Goal: Task Accomplishment & Management: Manage account settings

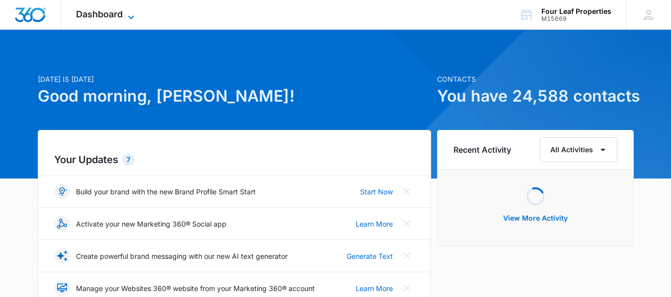
click at [97, 14] on span "Dashboard" at bounding box center [99, 14] width 47 height 10
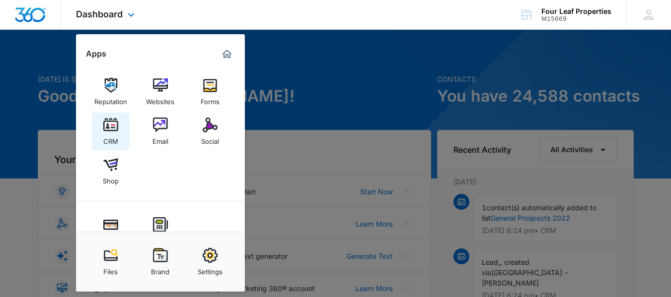
click at [111, 128] on img at bounding box center [110, 125] width 15 height 15
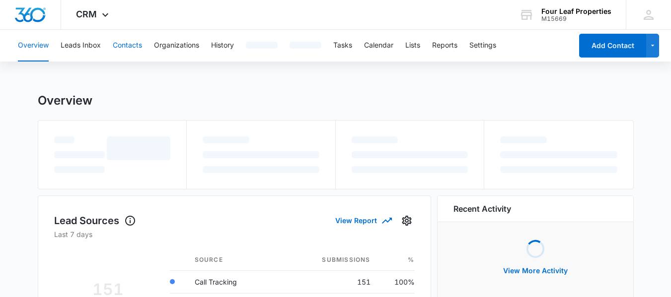
click at [126, 47] on button "Contacts" at bounding box center [127, 46] width 29 height 32
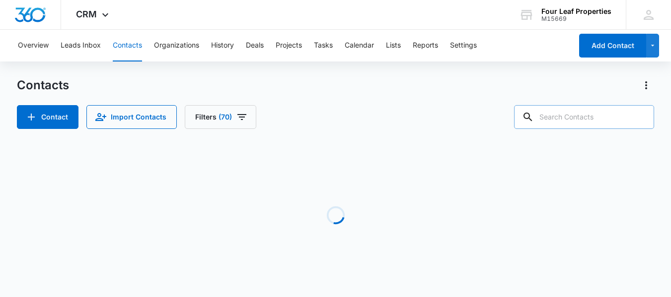
click at [567, 116] on input "text" at bounding box center [584, 117] width 140 height 24
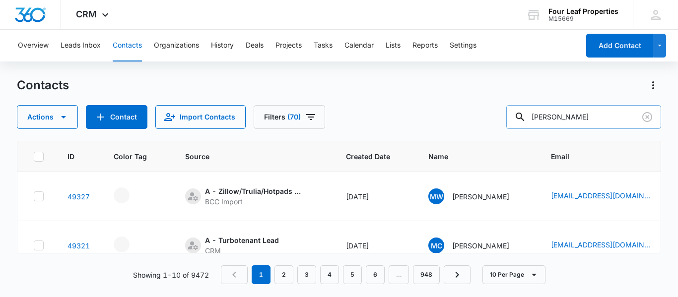
type input "[PERSON_NAME]"
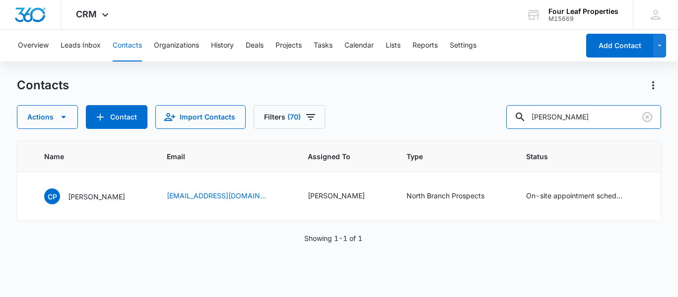
scroll to position [0, 375]
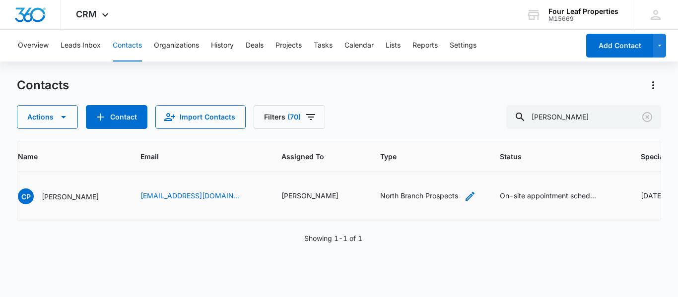
click at [466, 196] on icon "Type - North Branch Prospects - Select to Edit Field" at bounding box center [470, 196] width 9 height 9
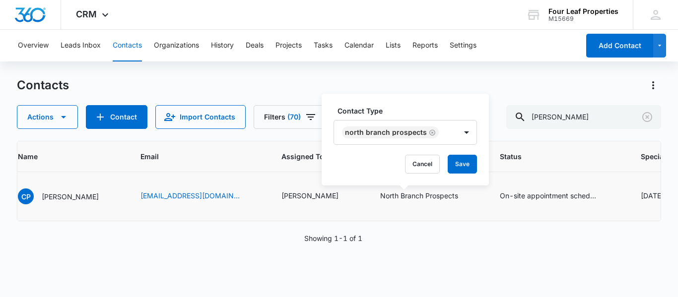
click at [429, 132] on icon "Remove North Branch Prospects" at bounding box center [432, 132] width 7 height 7
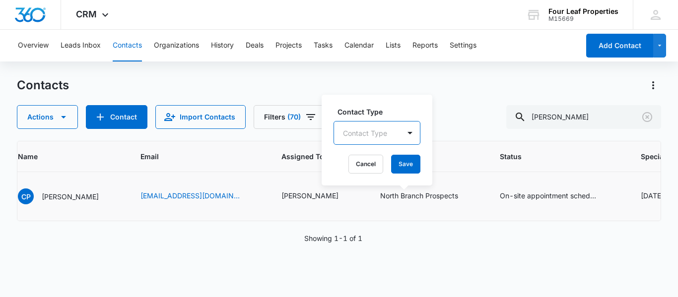
click at [366, 137] on div "Contact Type" at bounding box center [367, 133] width 66 height 22
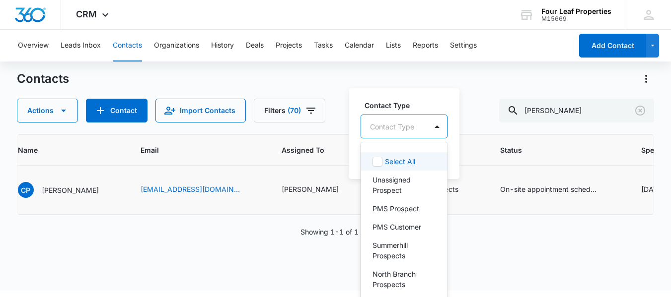
scroll to position [7, 0]
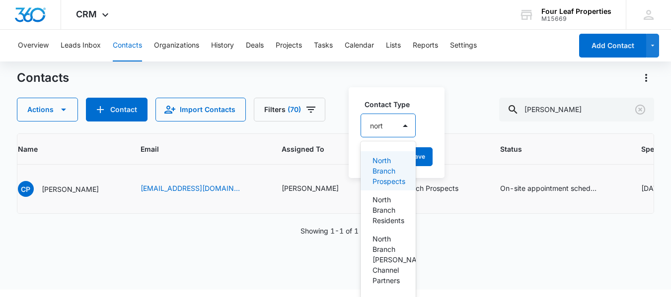
type input "north"
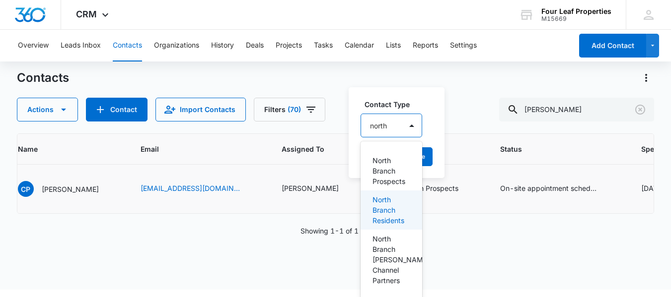
click at [368, 214] on div "North Branch Residents" at bounding box center [392, 210] width 62 height 39
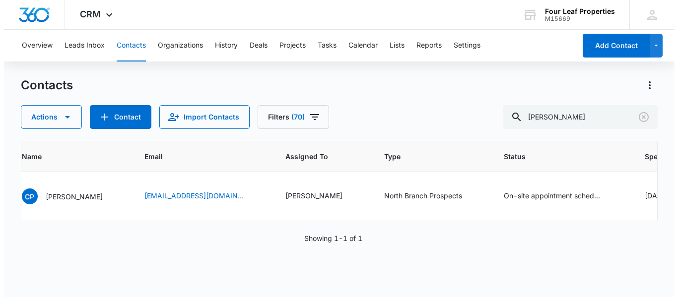
scroll to position [0, 0]
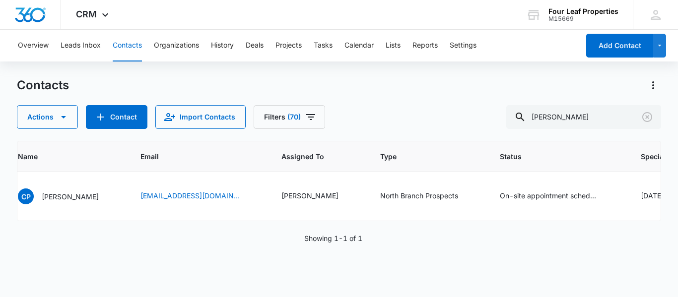
click at [315, 75] on div "Overview Leads Inbox Contacts Organizations History Deals Projects Tasks Calend…" at bounding box center [339, 163] width 678 height 267
click at [464, 197] on icon "Type - North Branch Prospects - Select to Edit Field" at bounding box center [470, 197] width 12 height 12
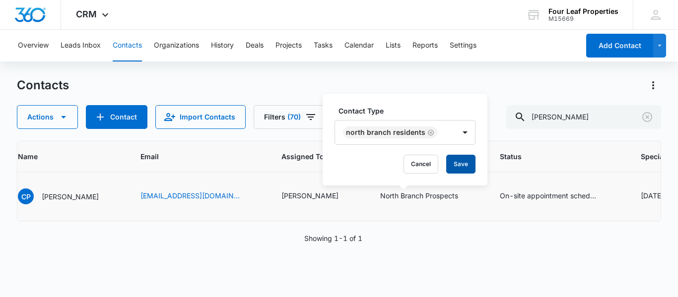
click at [458, 167] on button "Save" at bounding box center [460, 164] width 29 height 19
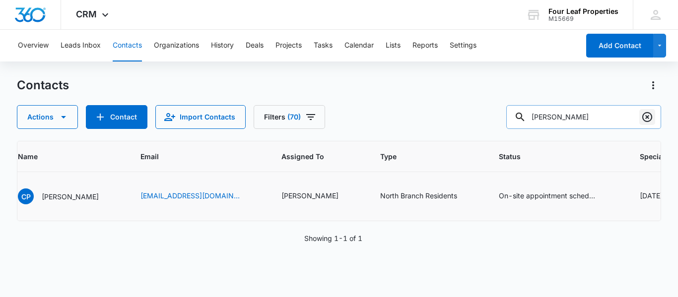
click at [648, 116] on icon "Clear" at bounding box center [648, 117] width 10 height 10
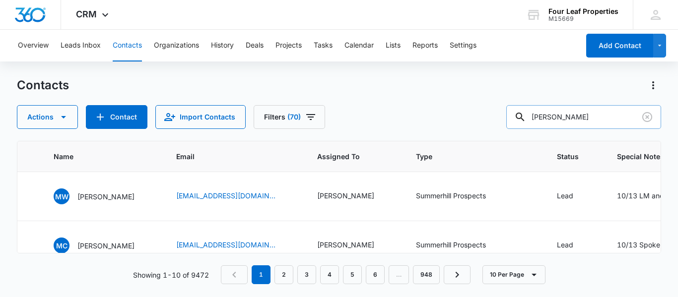
type input "[PERSON_NAME]"
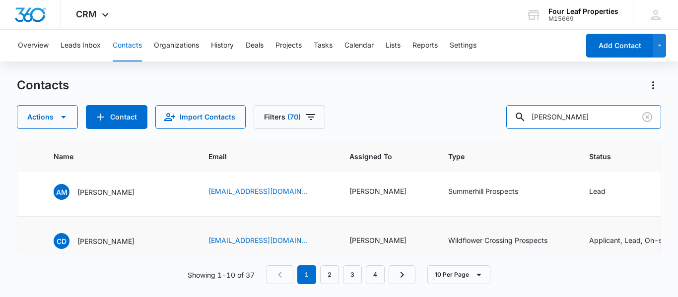
scroll to position [0, 375]
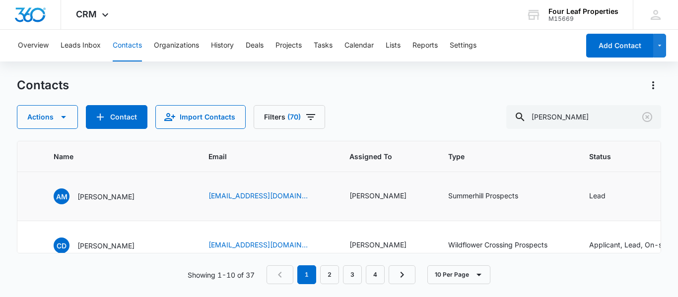
click at [343, 211] on td "[PERSON_NAME]" at bounding box center [387, 196] width 99 height 49
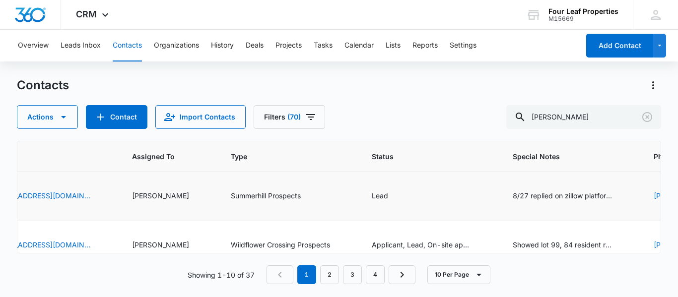
scroll to position [0, 613]
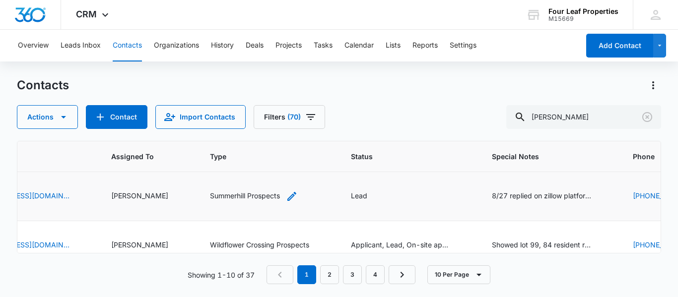
click at [298, 194] on icon "Type - Summerhill Prospects - Select to Edit Field" at bounding box center [292, 197] width 12 height 12
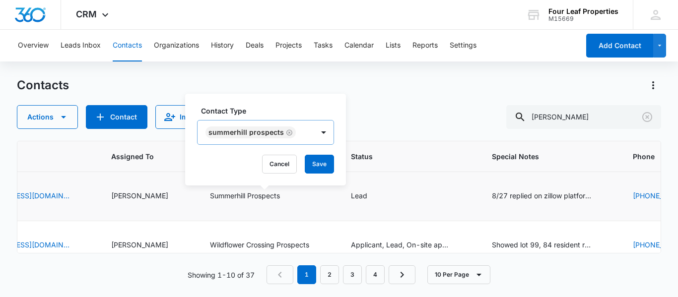
click at [287, 133] on icon "Remove Summerhill Prospects" at bounding box center [290, 133] width 6 height 6
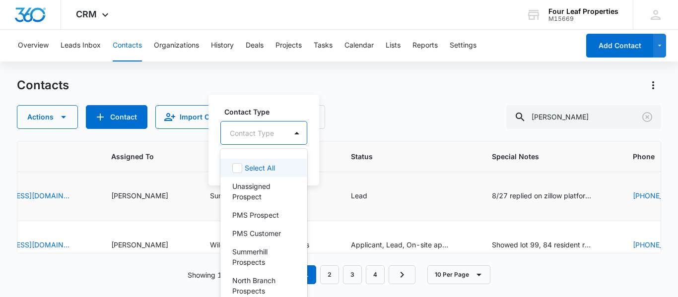
click at [249, 133] on div at bounding box center [252, 133] width 44 height 12
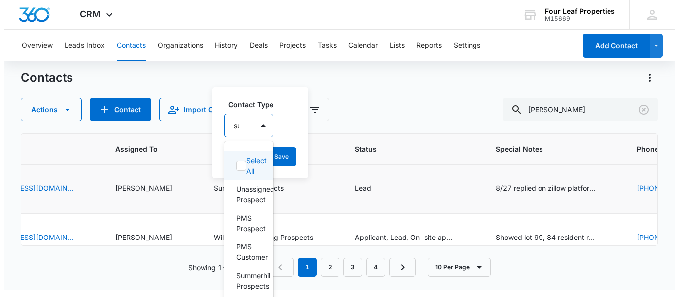
scroll to position [0, 0]
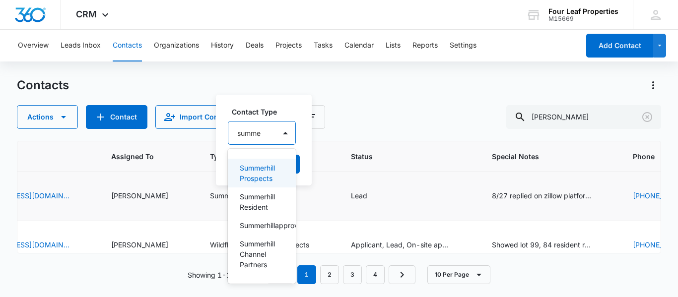
type input "summer"
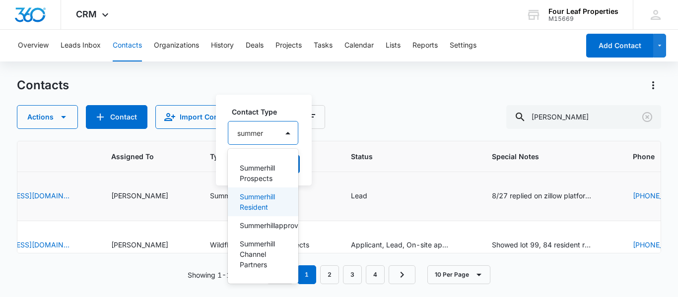
click at [257, 207] on p "Summerhill Resident" at bounding box center [262, 202] width 45 height 21
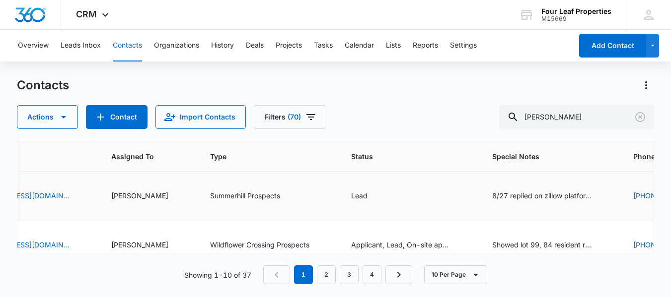
click at [408, 76] on div "Overview Leads Inbox Contacts Organizations History Deals Projects Tasks Calend…" at bounding box center [335, 163] width 671 height 267
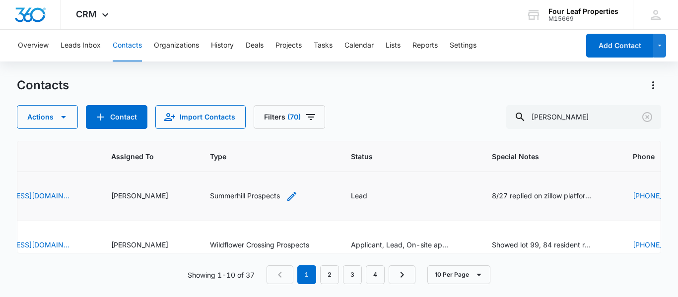
click at [298, 197] on icon "Type - Summerhill Prospects - Select to Edit Field" at bounding box center [292, 197] width 12 height 12
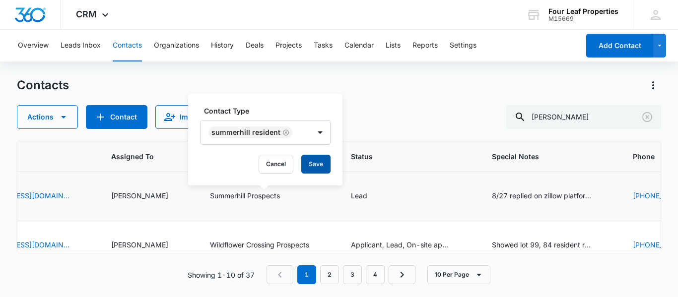
click at [318, 161] on button "Save" at bounding box center [315, 164] width 29 height 19
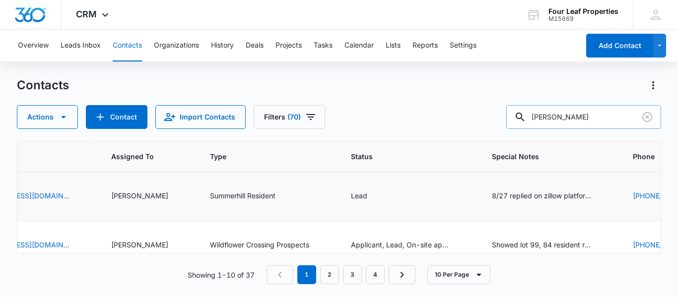
click at [571, 118] on input "[PERSON_NAME]" at bounding box center [584, 117] width 155 height 24
type input "m"
type input "young"
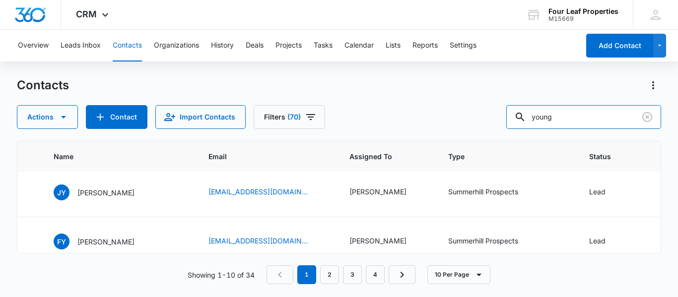
scroll to position [418, 375]
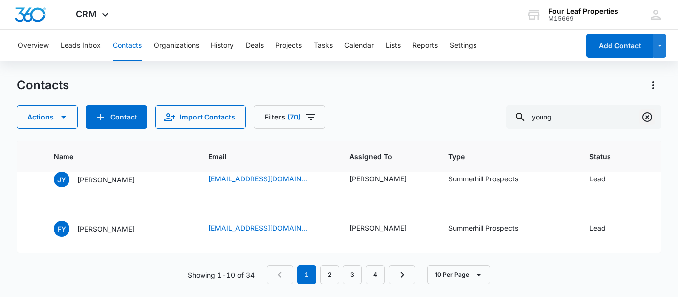
drag, startPoint x: 650, startPoint y: 117, endPoint x: 273, endPoint y: 282, distance: 411.4
click at [650, 116] on icon "Clear" at bounding box center [648, 117] width 12 height 12
